Goal: Task Accomplishment & Management: Manage account settings

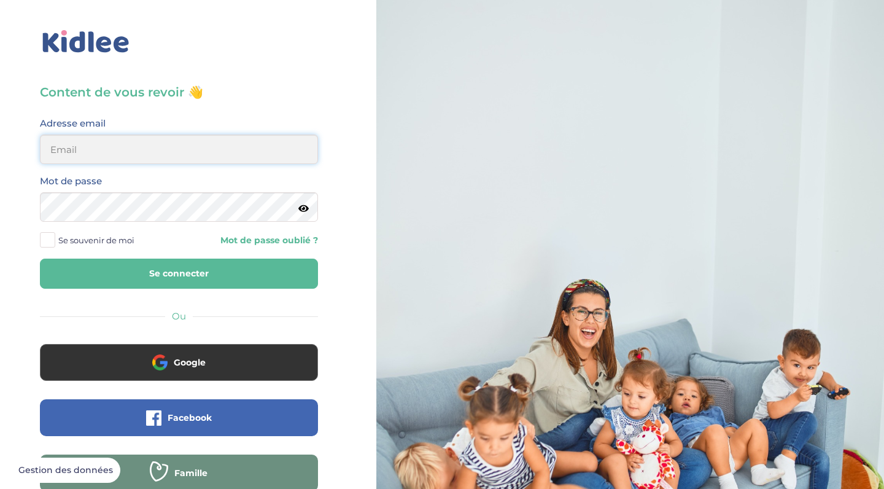
type input "[EMAIL_ADDRESS][DOMAIN_NAME]"
click at [179, 273] on button "Se connecter" at bounding box center [179, 274] width 278 height 30
click at [200, 259] on button "Se connecter" at bounding box center [179, 274] width 278 height 30
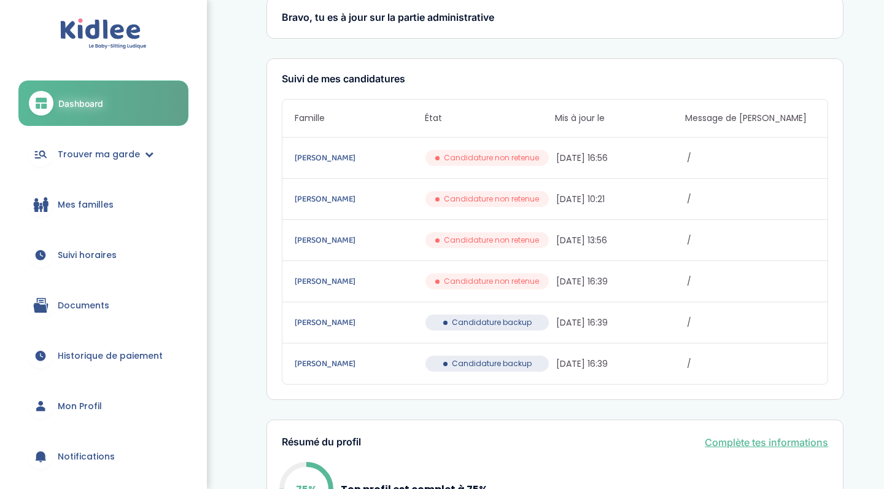
scroll to position [31, 0]
click at [107, 257] on span "Suivi horaires" at bounding box center [87, 255] width 59 height 13
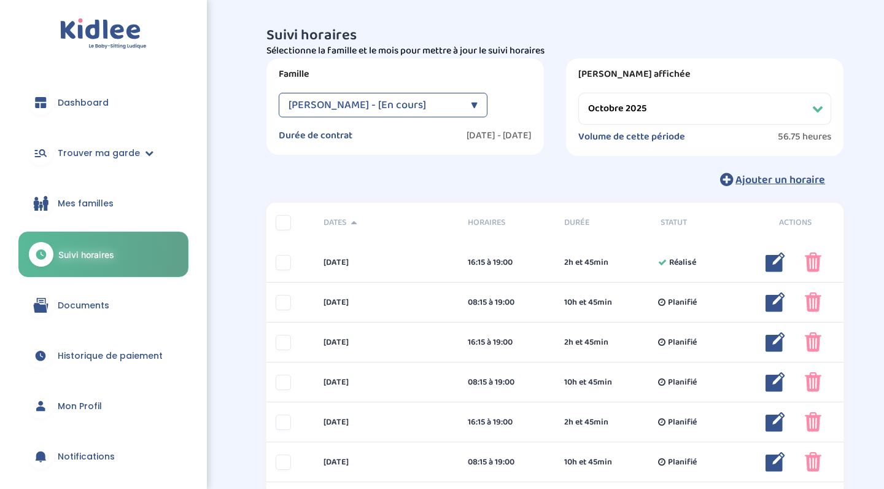
select select "octobre 2025"
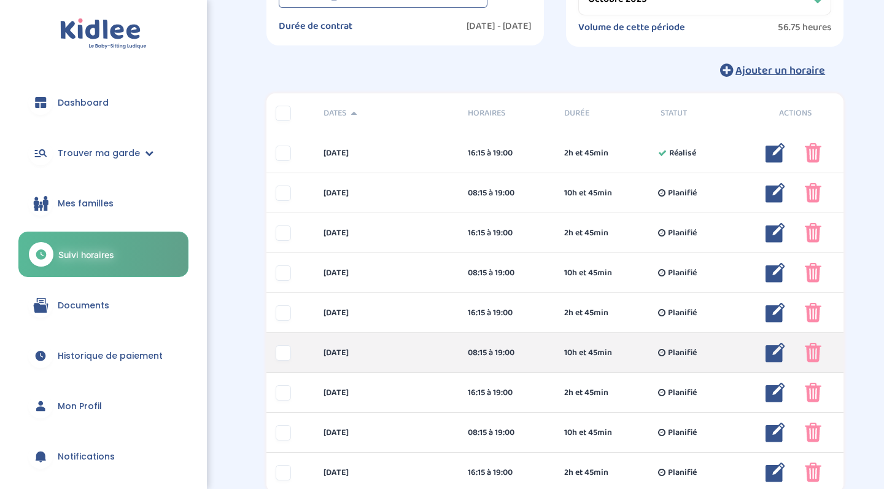
scroll to position [82, 0]
